Goal: Book appointment/travel/reservation

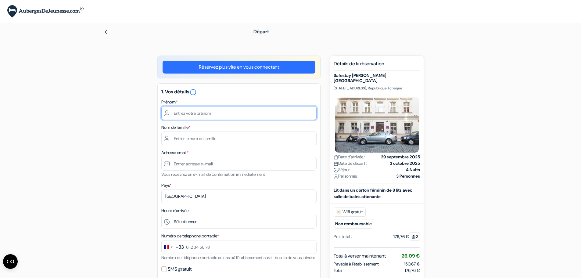
click at [207, 116] on input "text" at bounding box center [238, 113] width 155 height 14
type input "[PERSON_NAME]"
type input "MELISSON"
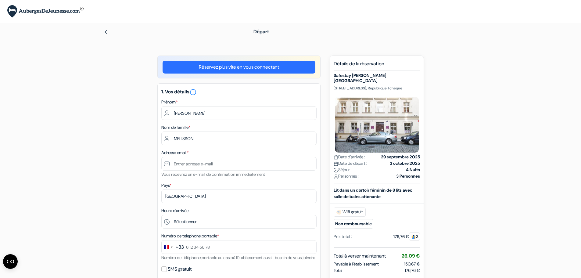
type input "[PERSON_NAME][EMAIL_ADDRESS][DOMAIN_NAME]"
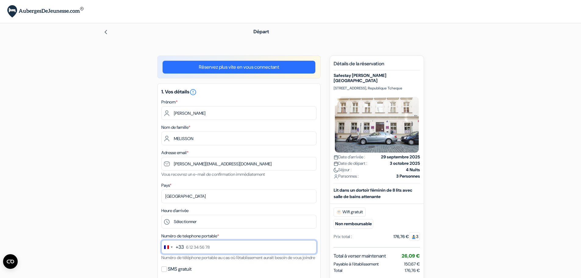
type input "0786015438"
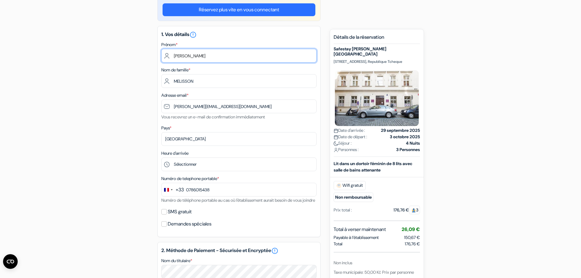
scroll to position [61, 0]
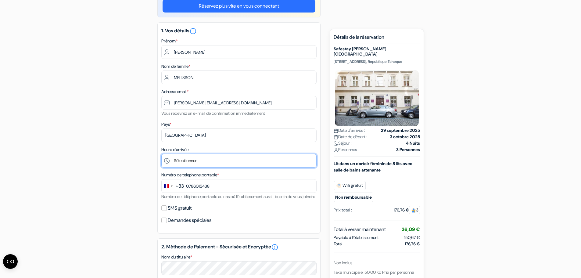
click at [202, 164] on select "Sélectionner 1:00 2:00 3:00 4:00 5:00 6:00 7:00 8:00 9:00 10:00 11:00 12:00 13:…" at bounding box center [238, 161] width 155 height 14
click at [204, 157] on select "Sélectionner 1:00 2:00 3:00 4:00 5:00 6:00 7:00 8:00 9:00 10:00 11:00 12:00 13:…" at bounding box center [238, 161] width 155 height 14
select select "17"
click at [161, 154] on select "Sélectionner 1:00 2:00 3:00 4:00 5:00 6:00 7:00 8:00 9:00 10:00 11:00 12:00 13:…" at bounding box center [238, 161] width 155 height 14
click at [112, 141] on div "add_box Safestay [PERSON_NAME][GEOGRAPHIC_DATA] [STREET_ADDRESS] Tcheque Détail…" at bounding box center [290, 245] width 403 height 500
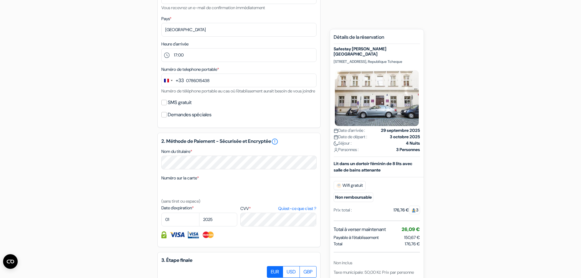
scroll to position [168, 0]
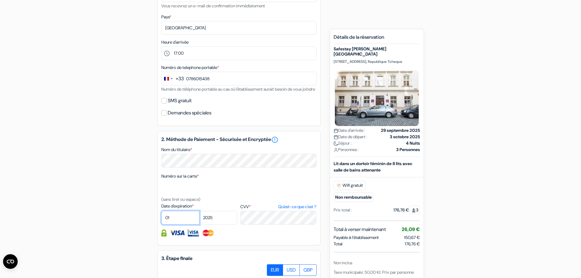
click at [172, 225] on select "01 02 03 04 05 06 07 08 09 10 11 12" at bounding box center [180, 218] width 38 height 14
select select "11"
click at [161, 218] on select "01 02 03 04 05 06 07 08 09 10 11 12" at bounding box center [180, 218] width 38 height 14
click at [214, 225] on select "2025 2026 2027 2028 2029 2030 2031 2032 2033 2034 2035 2036 2037 2038 2039 2040…" at bounding box center [218, 218] width 38 height 14
select select "2026"
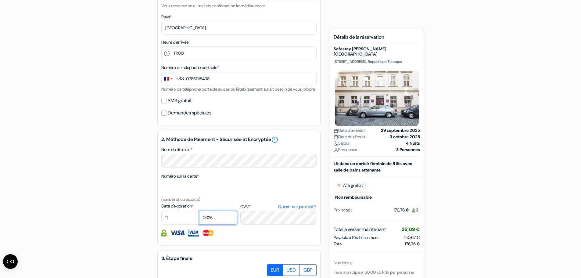
click at [199, 218] on select "2025 2026 2027 2028 2029 2030 2031 2032 2033 2034 2035 2036 2037 2038 2039 2040…" at bounding box center [218, 218] width 38 height 14
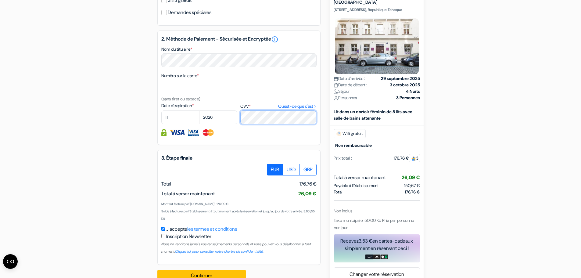
scroll to position [291, 0]
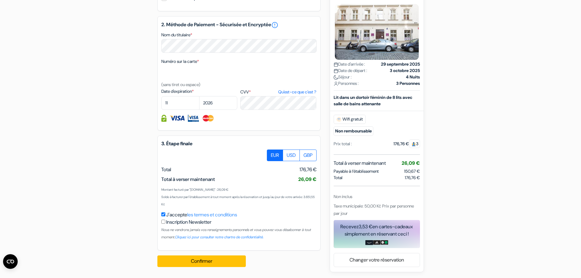
click at [165, 222] on input "checkbox" at bounding box center [163, 222] width 4 height 4
click at [164, 222] on input "checkbox" at bounding box center [163, 222] width 4 height 4
checkbox input "false"
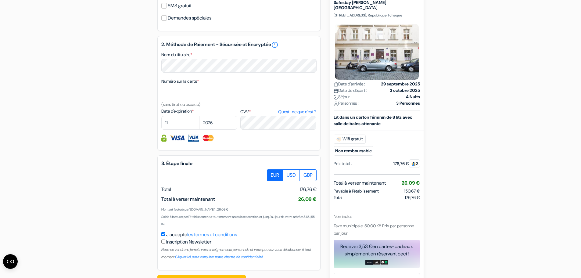
scroll to position [260, 0]
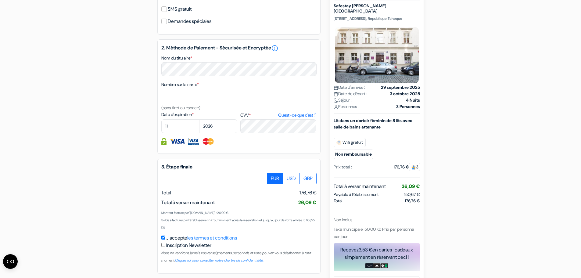
click at [460, 229] on div "add_box Safestay [PERSON_NAME][GEOGRAPHIC_DATA] [STREET_ADDRESS] Tcheque Détail…" at bounding box center [290, 46] width 403 height 500
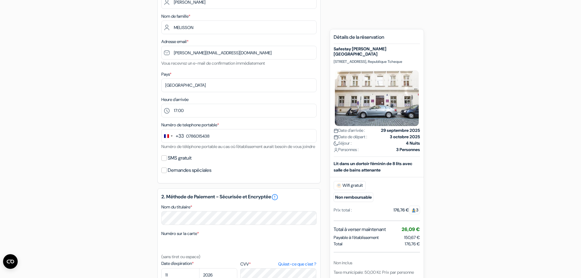
scroll to position [107, 0]
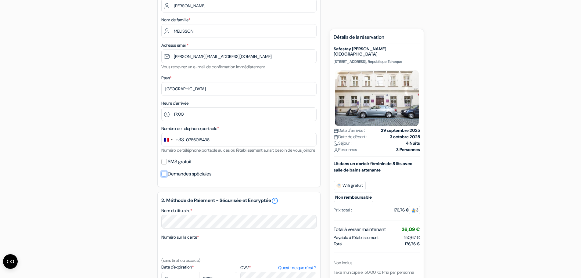
click at [164, 177] on input "Demandes spéciales" at bounding box center [163, 173] width 5 height 5
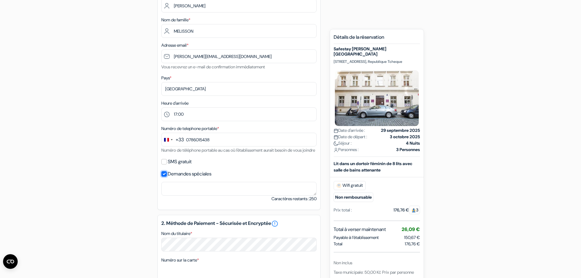
click at [163, 177] on input "Demandes spéciales" at bounding box center [163, 173] width 5 height 5
checkbox input "false"
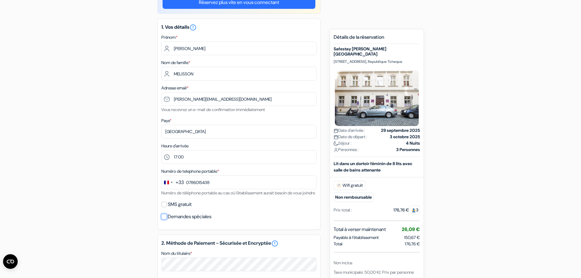
scroll to position [46, 0]
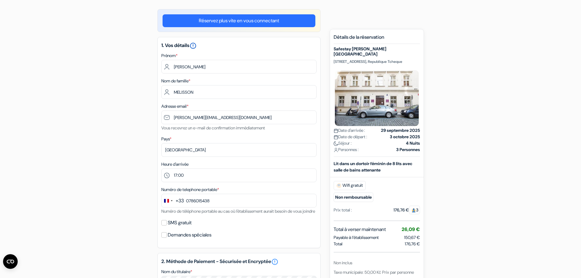
click at [197, 45] on icon "error_outline" at bounding box center [193, 45] width 7 height 7
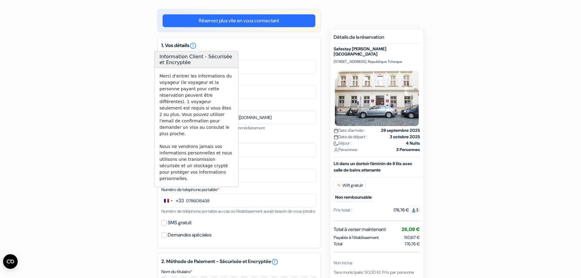
click at [107, 61] on div "add_box Safestay [PERSON_NAME][GEOGRAPHIC_DATA] [STREET_ADDRESS] Tcheque Détail…" at bounding box center [290, 259] width 403 height 500
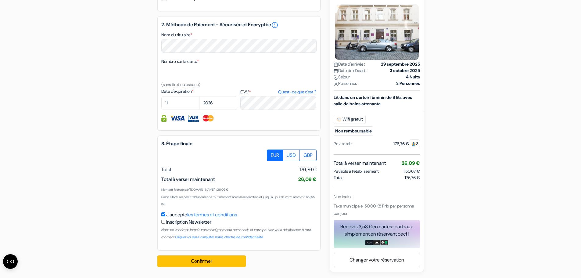
scroll to position [291, 0]
